Goal: Task Accomplishment & Management: Complete application form

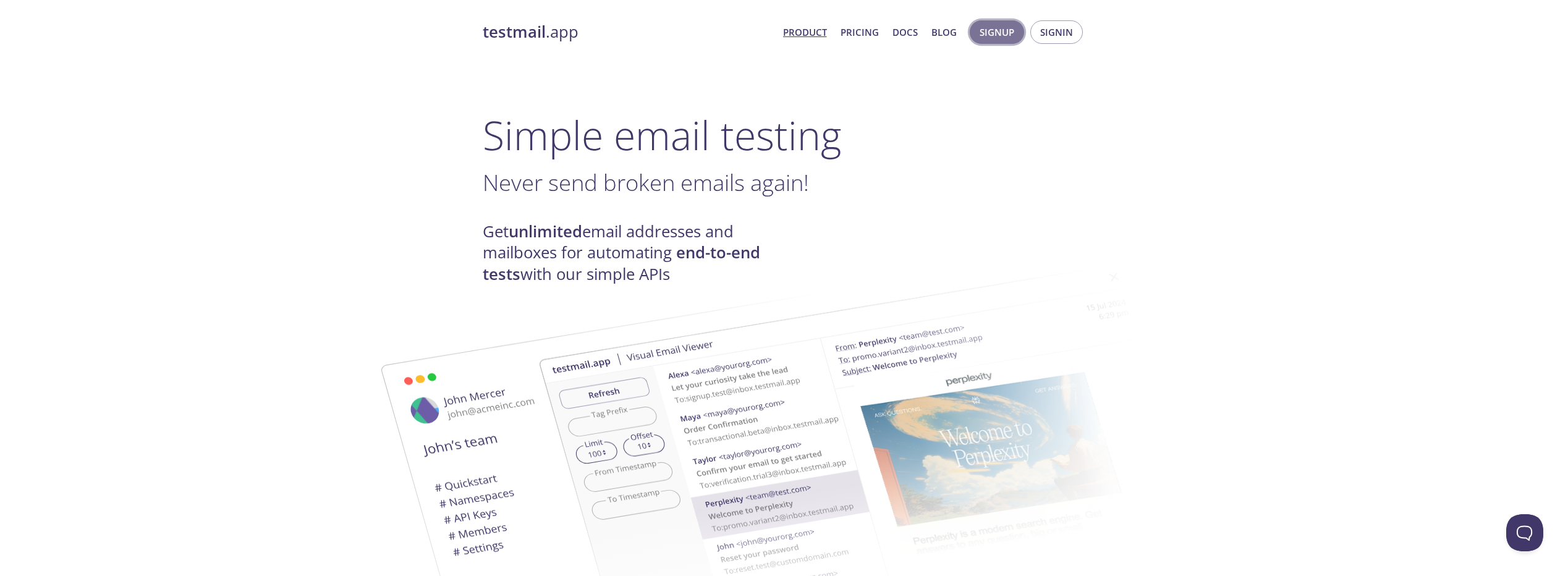
click at [993, 35] on span "Signup" at bounding box center [997, 32] width 35 height 16
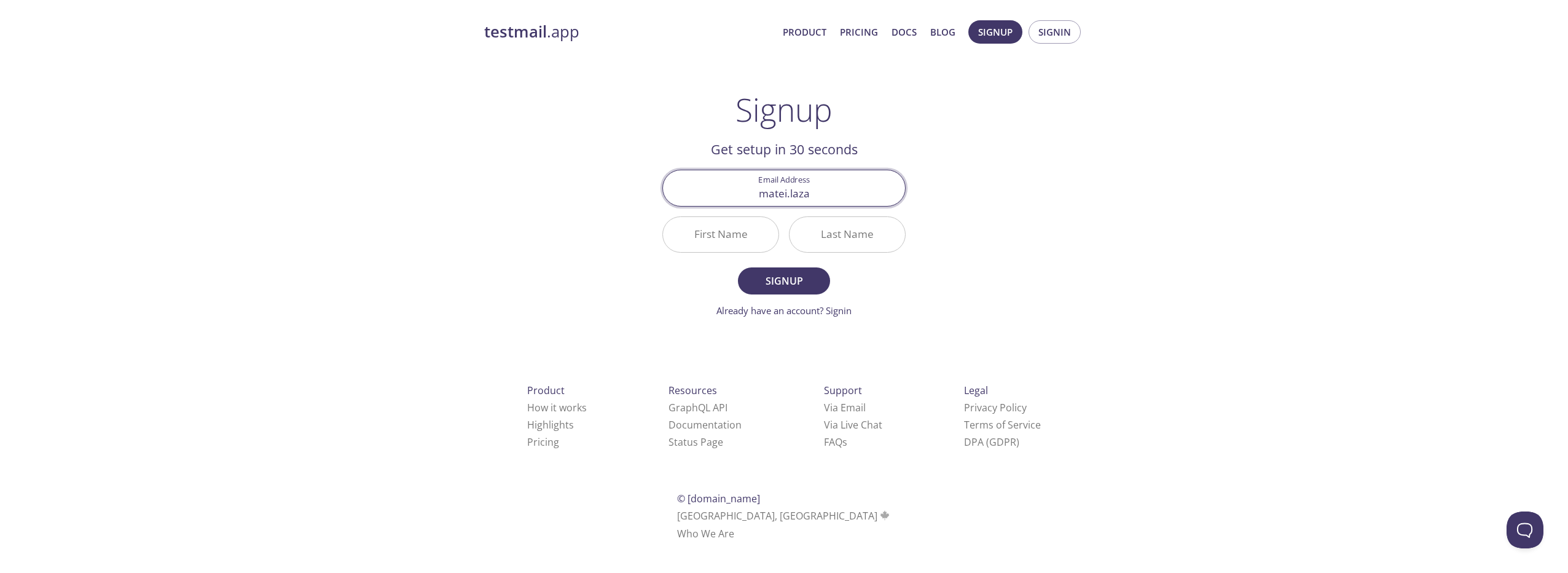
type input "[EMAIL_ADDRESS][PERSON_NAME][DOMAIN_NAME]"
click at [755, 239] on input "First Name" at bounding box center [721, 235] width 116 height 35
type input "Matei"
type input "[PERSON_NAME]"
click at [776, 279] on span "Signup" at bounding box center [784, 281] width 65 height 18
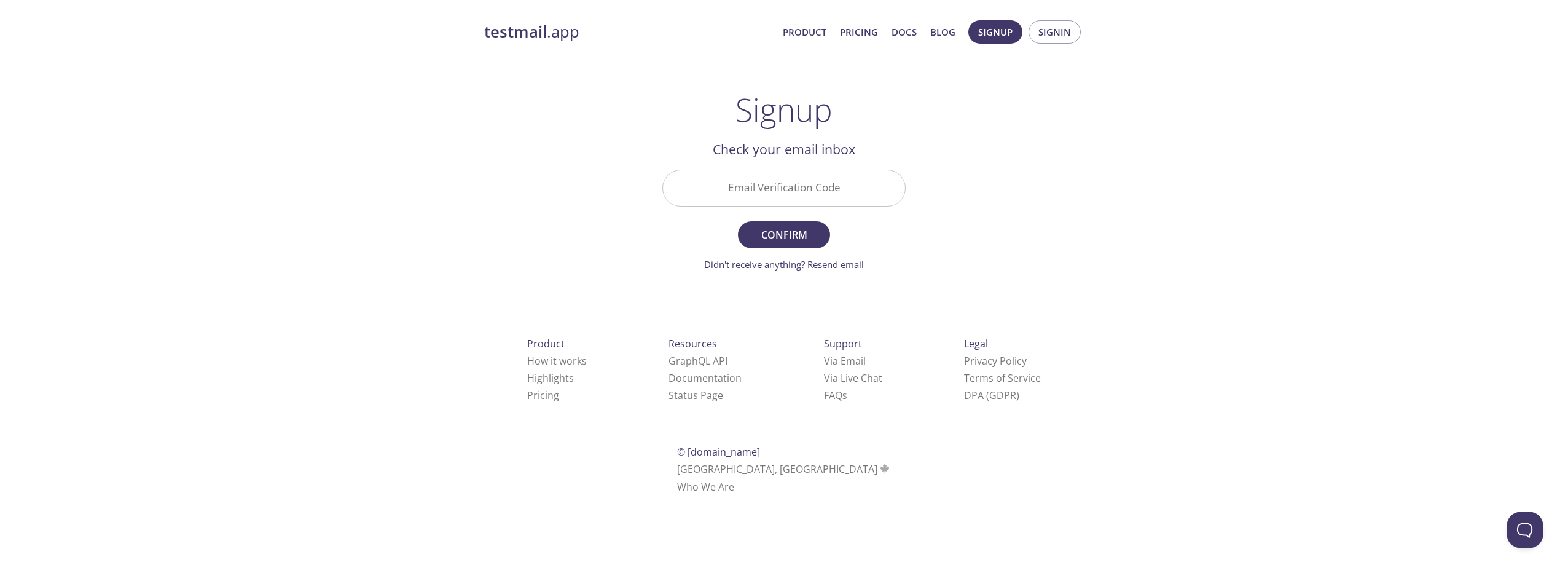
click at [780, 176] on input "Email Verification Code" at bounding box center [784, 188] width 242 height 35
paste input "VBJPSF6"
type input "VBJPSF6"
click at [778, 232] on span "Confirm" at bounding box center [784, 235] width 65 height 18
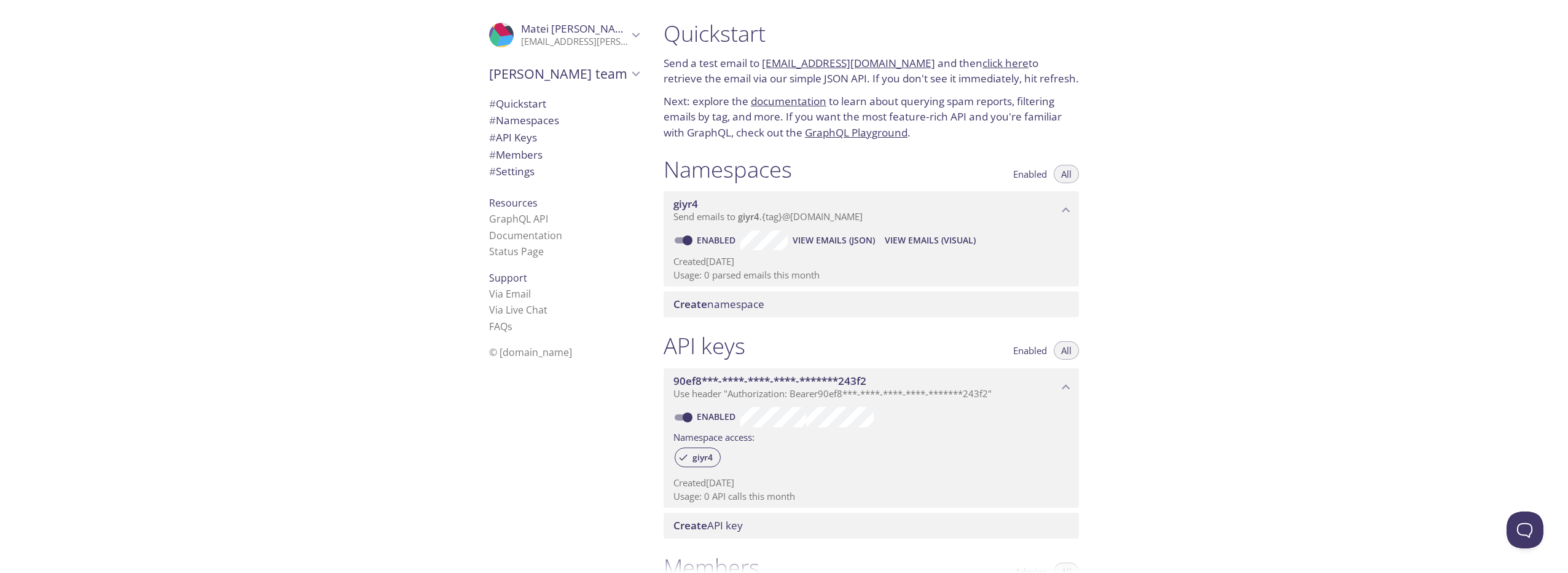
click at [983, 62] on link "click here" at bounding box center [1006, 63] width 46 height 14
drag, startPoint x: 759, startPoint y: 62, endPoint x: 910, endPoint y: 64, distance: 151.0
click at [910, 64] on p "Send a test email to [EMAIL_ADDRESS][DOMAIN_NAME] and then click here to retrie…" at bounding box center [872, 71] width 416 height 32
click at [758, 62] on p "Send a test email to [EMAIL_ADDRESS][DOMAIN_NAME] and then click here to retrie…" at bounding box center [872, 71] width 416 height 32
click at [763, 62] on link "[EMAIL_ADDRESS][DOMAIN_NAME]" at bounding box center [849, 63] width 173 height 14
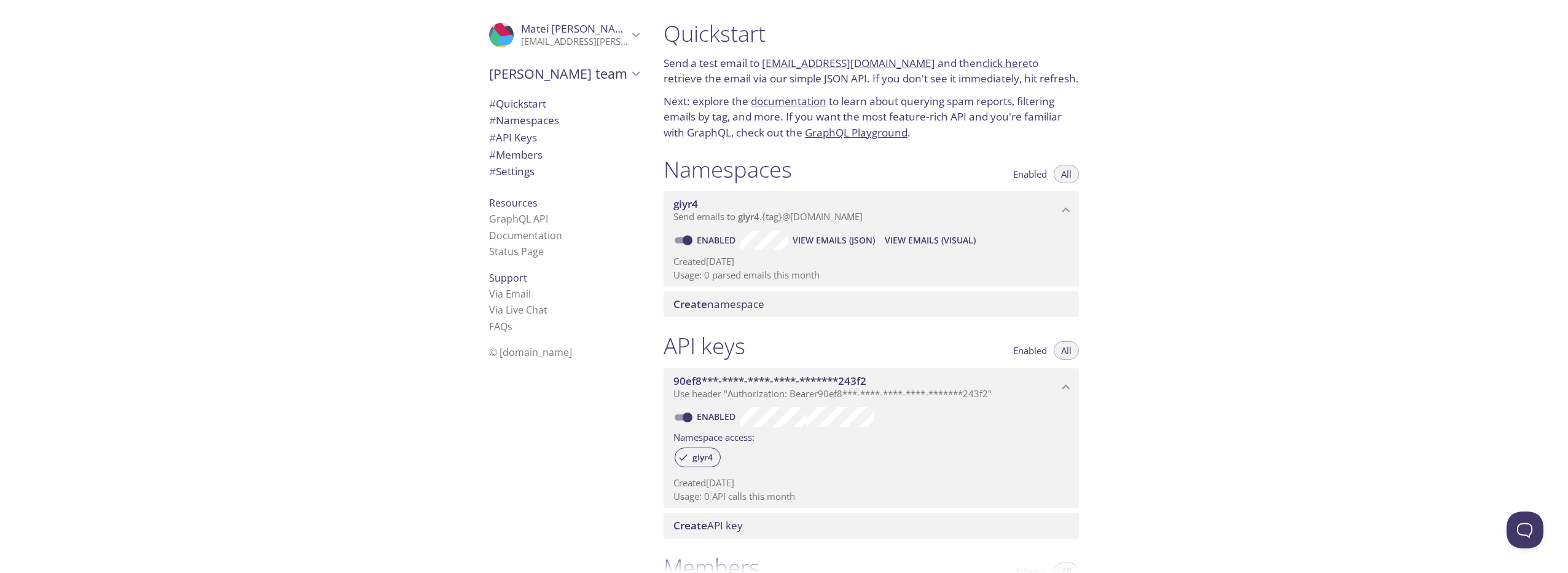
drag, startPoint x: 909, startPoint y: 62, endPoint x: 765, endPoint y: 62, distance: 144.0
click at [765, 62] on p "Send a test email to [EMAIL_ADDRESS][DOMAIN_NAME] and then click here to retrie…" at bounding box center [872, 71] width 416 height 32
copy link "[EMAIL_ADDRESS][DOMAIN_NAME]"
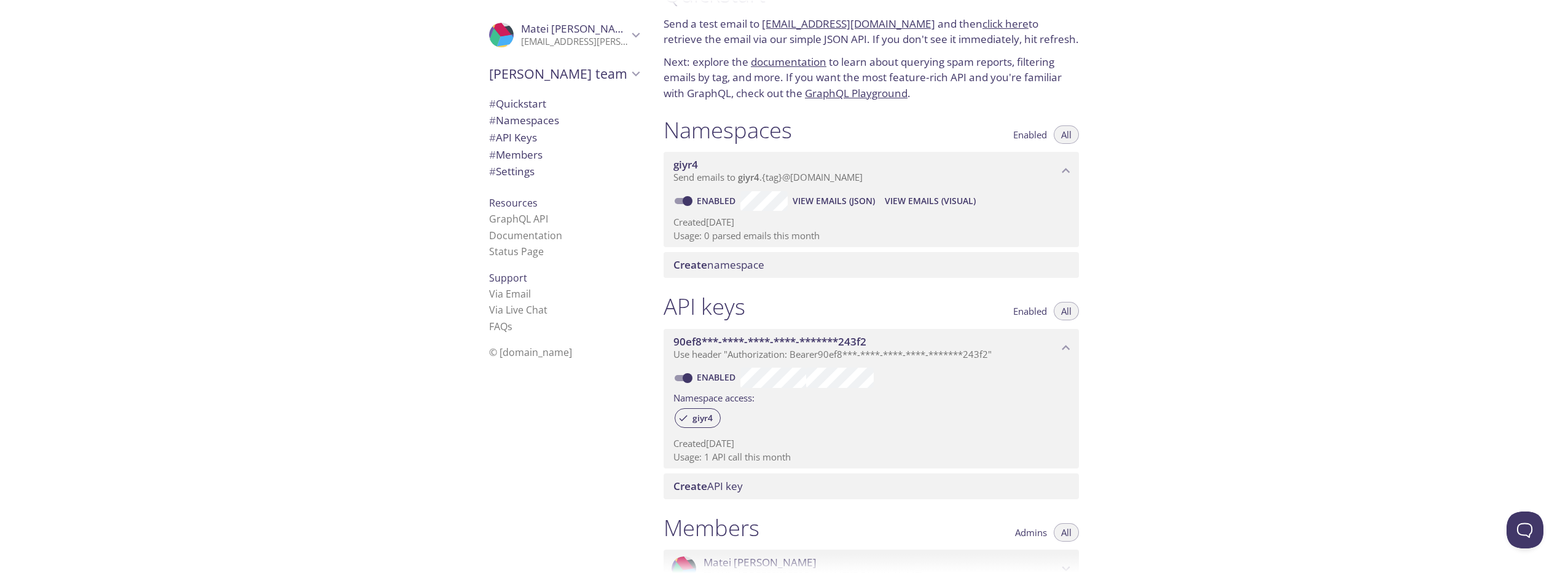
scroll to position [62, 0]
